Goal: Information Seeking & Learning: Learn about a topic

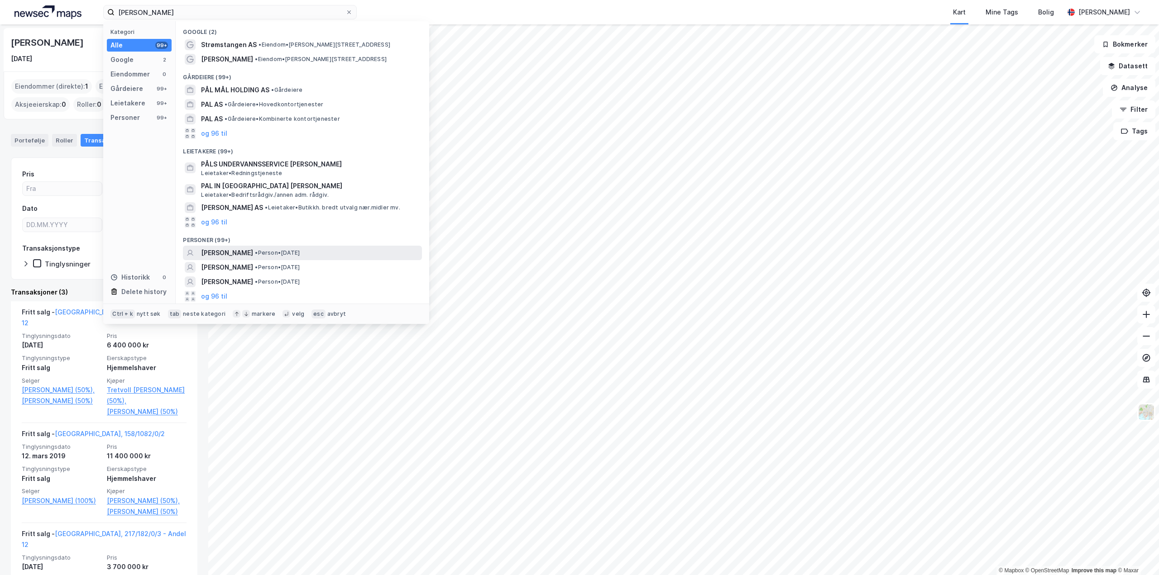
type input "[PERSON_NAME]"
click at [300, 251] on span "• Person • [DATE]" at bounding box center [277, 252] width 45 height 7
